Goal: Find contact information: Find contact information

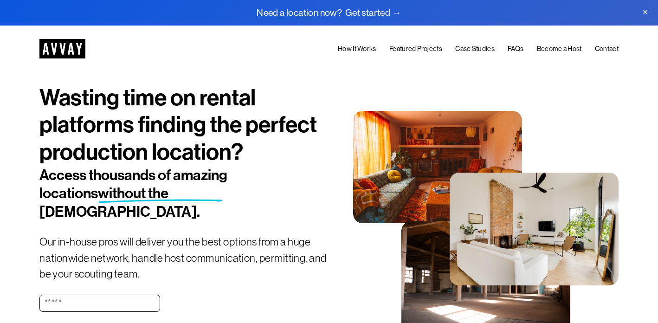
click at [602, 51] on link "Contact" at bounding box center [607, 50] width 24 height 12
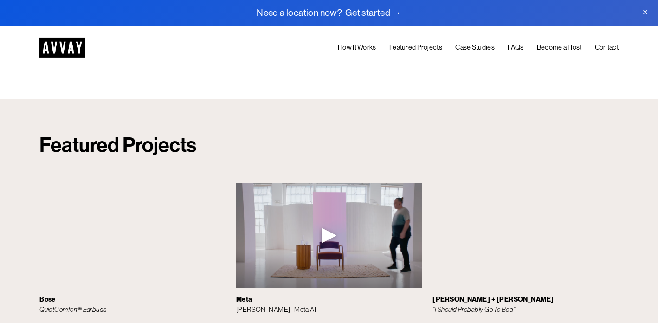
scroll to position [2157, 0]
